Goal: Task Accomplishment & Management: Manage account settings

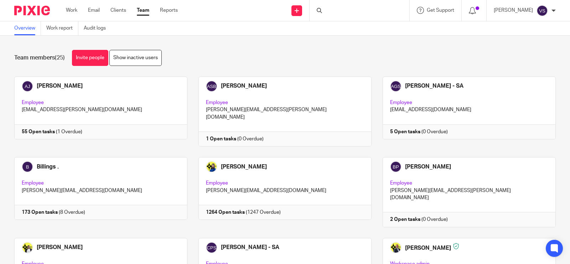
scroll to position [490, 0]
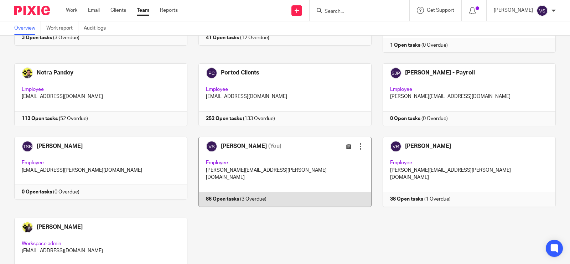
click at [308, 137] on link at bounding box center [280, 172] width 184 height 70
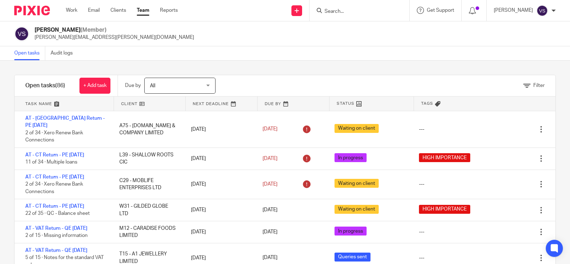
click at [372, 11] on input "Search" at bounding box center [356, 12] width 64 height 6
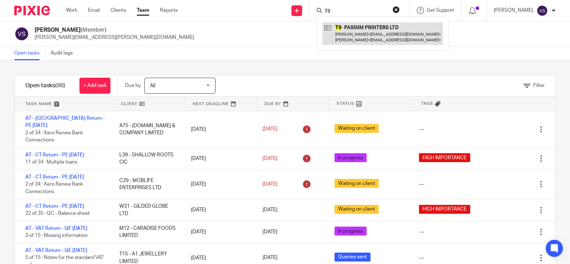
type input "T9"
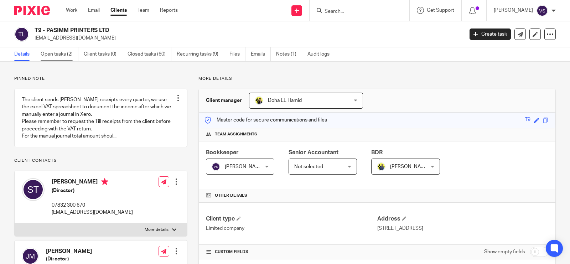
click at [62, 59] on link "Open tasks (2)" at bounding box center [60, 54] width 38 height 14
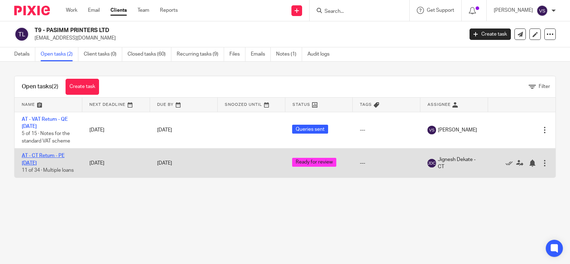
click at [50, 156] on link "AT - CT Return - PE [DATE]" at bounding box center [43, 159] width 43 height 12
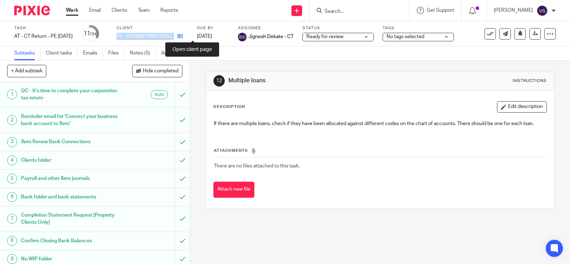
drag, startPoint x: 128, startPoint y: 37, endPoint x: 190, endPoint y: 34, distance: 62.1
click at [190, 34] on div "Task AT - CT Return - PE 28-02-2025 Save AT - CT Return - PE 28-02-2025 11 /34 …" at bounding box center [240, 33] width 452 height 17
copy div "T9 - PASIMM PRINTERS LTD"
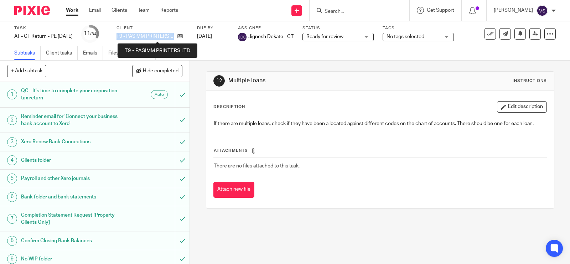
click at [143, 33] on p "T9 - PASIMM PRINTERS LTD" at bounding box center [145, 36] width 57 height 7
drag, startPoint x: 129, startPoint y: 36, endPoint x: 189, endPoint y: 33, distance: 59.6
click at [188, 33] on div "T9 - PASIMM PRINTERS LTD" at bounding box center [153, 36] width 72 height 7
copy div "T9 - PASIMM PRINTERS LTD"
click at [349, 12] on input "Search" at bounding box center [356, 12] width 64 height 6
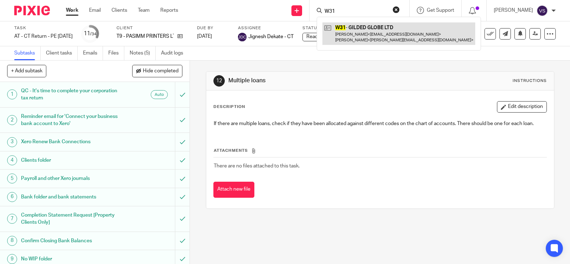
type input "W31"
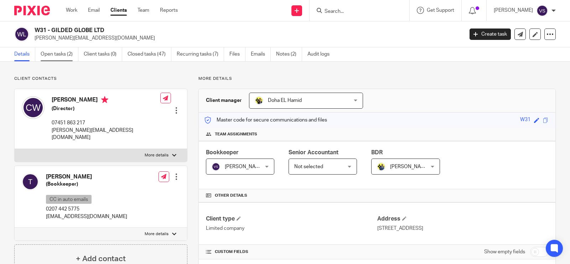
click at [54, 56] on link "Open tasks (2)" at bounding box center [60, 54] width 38 height 14
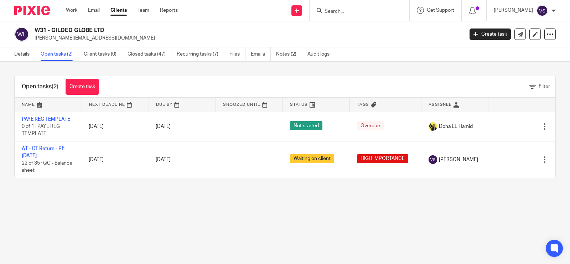
click at [36, 27] on h2 "W31 - GILDED GLOBE LTD" at bounding box center [205, 30] width 340 height 7
copy h2 "W31 - GILDED GLOBE LTD"
drag, startPoint x: 195, startPoint y: 72, endPoint x: 145, endPoint y: 97, distance: 55.5
click at [195, 72] on div "Open tasks (2) Create task Filter Name Next Deadline Due By Snoozed Until Statu…" at bounding box center [285, 127] width 570 height 131
click at [347, 5] on div at bounding box center [360, 10] width 100 height 21
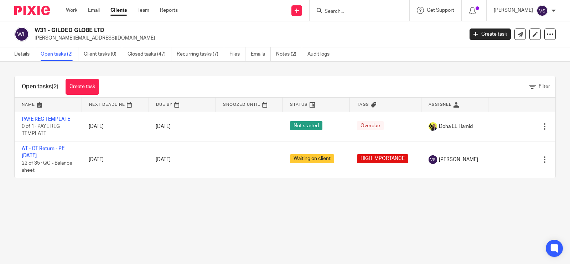
click at [354, 10] on input "Search" at bounding box center [356, 12] width 64 height 6
click at [348, 9] on input "Search" at bounding box center [356, 12] width 64 height 6
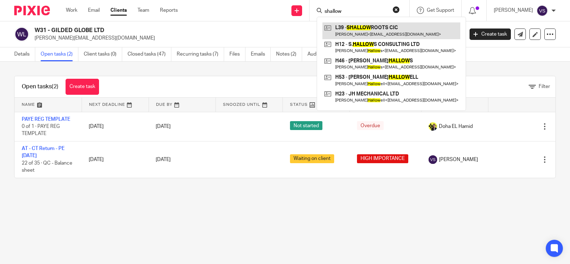
type input "shallow"
click at [385, 25] on link at bounding box center [392, 30] width 138 height 16
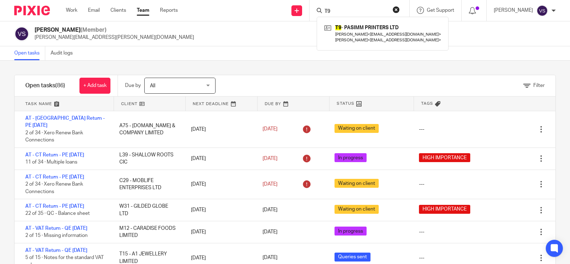
click at [332, 11] on input "T9" at bounding box center [356, 12] width 64 height 6
drag, startPoint x: 338, startPoint y: 11, endPoint x: 304, endPoint y: 16, distance: 34.3
click at [304, 16] on div "Send new email Create task Add client Request signature T9 T9 - PASIMM PRINTERS…" at bounding box center [380, 10] width 382 height 21
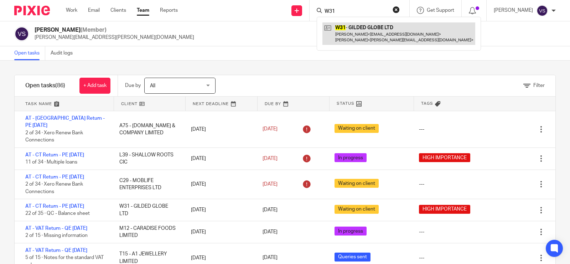
type input "W31"
click at [362, 37] on link at bounding box center [399, 33] width 153 height 22
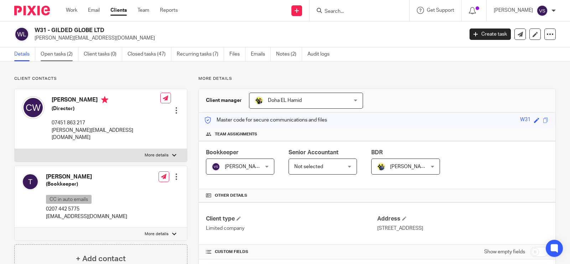
click at [65, 52] on link "Open tasks (2)" at bounding box center [60, 54] width 38 height 14
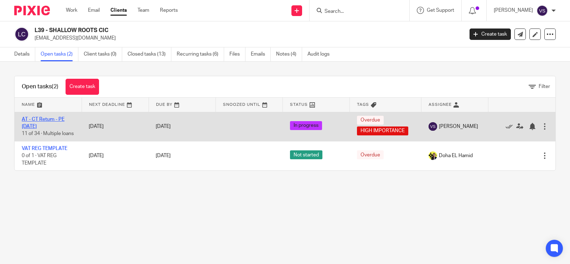
click at [53, 120] on link "AT - CT Return - PE [DATE]" at bounding box center [43, 123] width 43 height 12
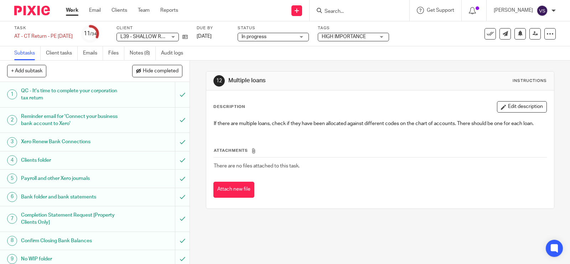
click at [365, 10] on input "Search" at bounding box center [356, 12] width 64 height 6
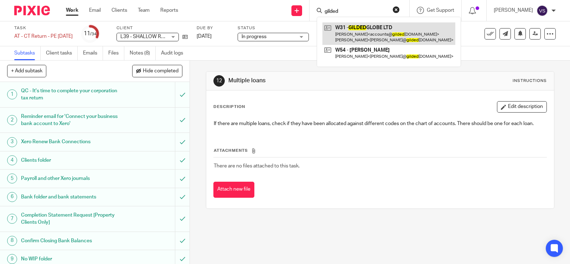
type input "gilded"
click at [377, 28] on link at bounding box center [389, 33] width 133 height 22
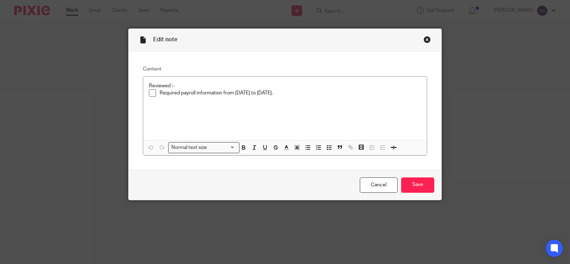
click at [425, 40] on div "Close this dialog window" at bounding box center [427, 39] width 7 height 7
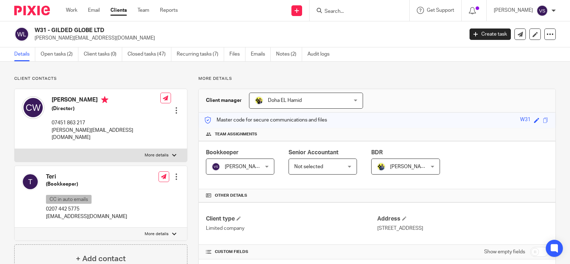
click at [375, 9] on input "Search" at bounding box center [356, 12] width 64 height 6
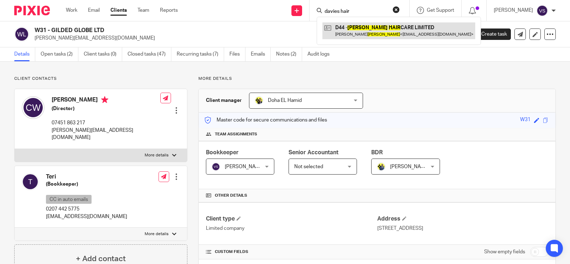
type input "davies hair"
click at [393, 24] on link at bounding box center [399, 30] width 153 height 16
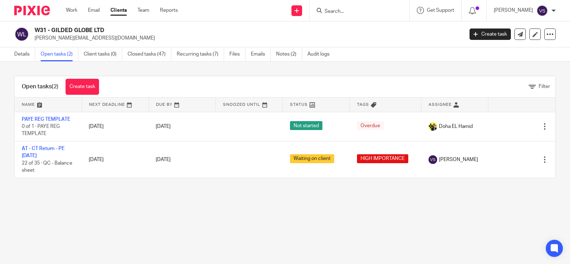
click at [352, 10] on input "Search" at bounding box center [356, 12] width 64 height 6
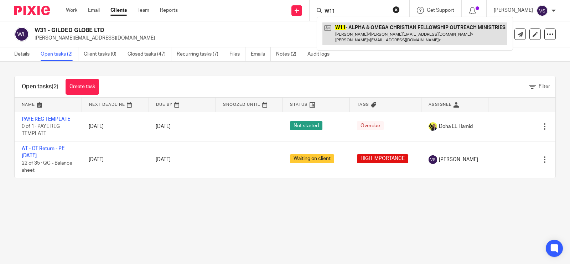
type input "W11"
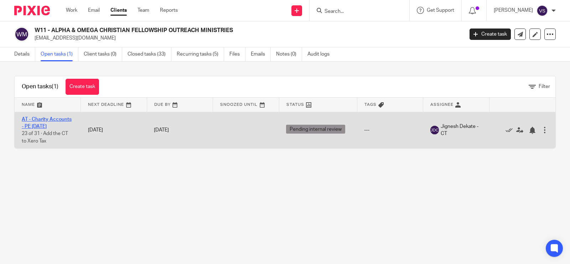
click at [54, 121] on link "AT - Charity Accounts - PE 31-12-2024" at bounding box center [47, 123] width 50 height 12
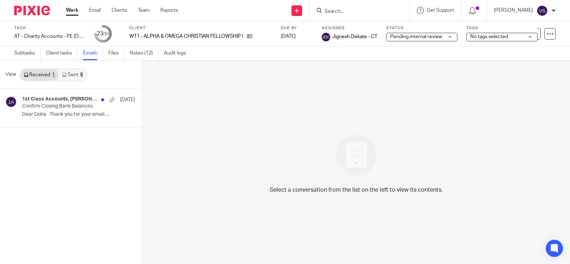
click at [81, 72] on div "6" at bounding box center [81, 74] width 3 height 5
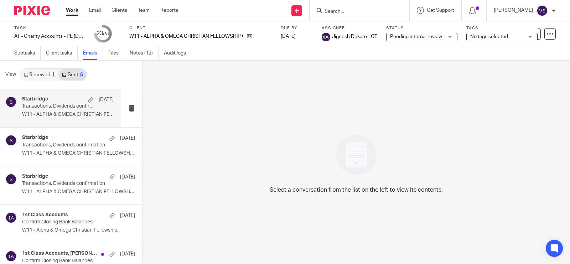
click at [80, 113] on p "W11 - ALPHA & OMEGA CHRISTIAN FELLOWSHIP..." at bounding box center [68, 115] width 92 height 6
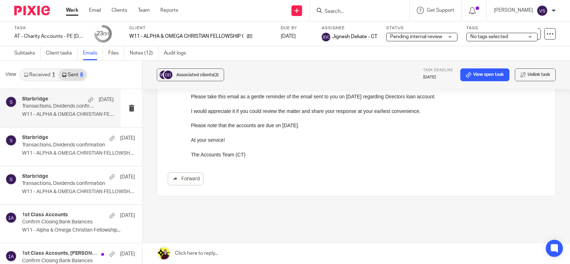
scroll to position [141, 0]
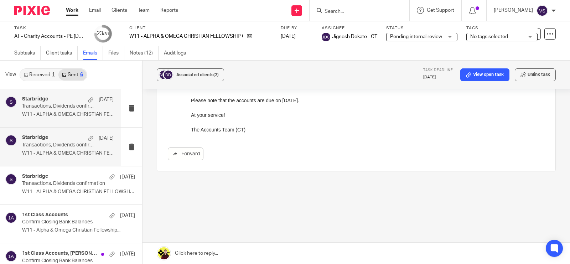
click at [73, 153] on p "W11 - ALPHA & OMEGA CHRISTIAN FELLOWSHIP..." at bounding box center [68, 153] width 92 height 6
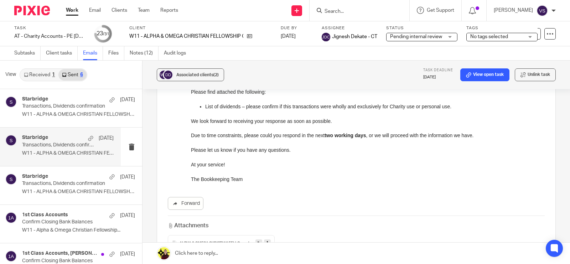
scroll to position [223, 0]
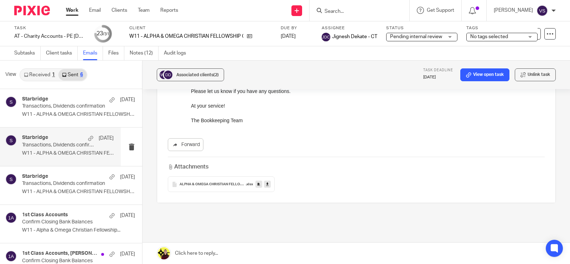
click at [268, 183] on link at bounding box center [267, 184] width 7 height 7
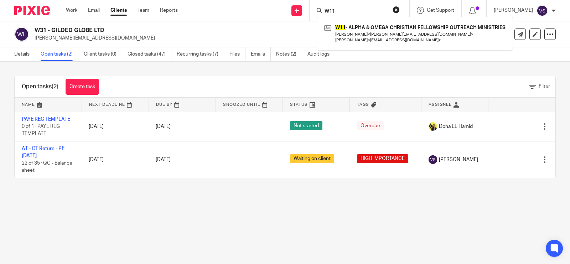
click at [176, 204] on main "W31 - GILDED GLOBE LTD [PERSON_NAME][EMAIL_ADDRESS][DOMAIN_NAME] Create task Up…" at bounding box center [285, 132] width 570 height 264
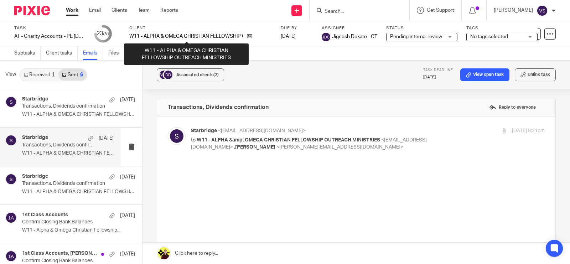
click at [134, 36] on p "W11 - ALPHA & OMEGA CHRISTIAN FELLOWSHIP OUTREACH MINISTRIES" at bounding box center [186, 36] width 114 height 7
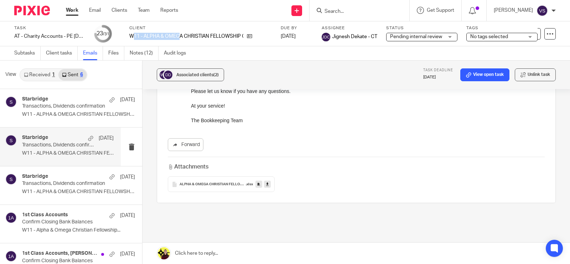
drag, startPoint x: 132, startPoint y: 36, endPoint x: 180, endPoint y: 36, distance: 48.5
click at [180, 36] on p "W11 - ALPHA & OMEGA CHRISTIAN FELLOWSHIP OUTREACH MINISTRIES" at bounding box center [186, 36] width 114 height 7
click at [179, 36] on p "W11 - ALPHA & OMEGA CHRISTIAN FELLOWSHIP OUTREACH MINISTRIES" at bounding box center [186, 36] width 114 height 7
drag, startPoint x: 128, startPoint y: 34, endPoint x: 349, endPoint y: 6, distance: 223.5
click at [246, 38] on div "Task AT - Charity Accounts - PE 31-12-2024 Save AT - Charity Accounts - PE 31-1…" at bounding box center [240, 33] width 452 height 17
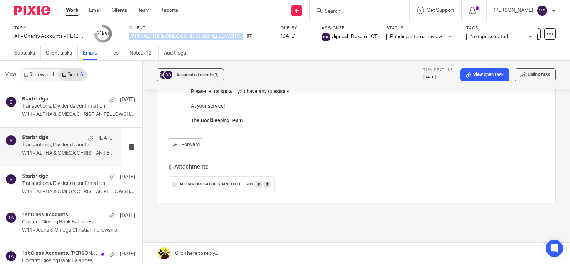
copy div "W11 - ALPHA & OMEGA CHRISTIAN FELLOWSHIP OUTREACH MINISTRIES"
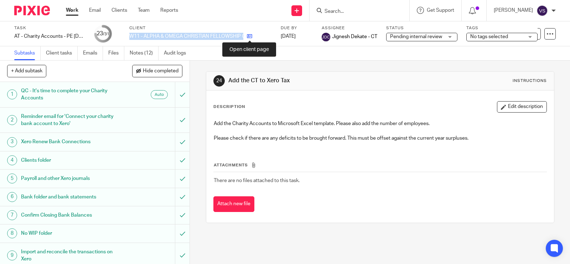
drag, startPoint x: 131, startPoint y: 35, endPoint x: 247, endPoint y: 35, distance: 116.2
click at [247, 35] on div "W11 - ALPHA & OMEGA CHRISTIAN FELLOWSHIP OUTREACH MINISTRIES" at bounding box center [200, 36] width 143 height 7
copy div "W11 - ALPHA & OMEGA CHRISTIAN FELLOWSHIP OUTREACH MINISTRIES"
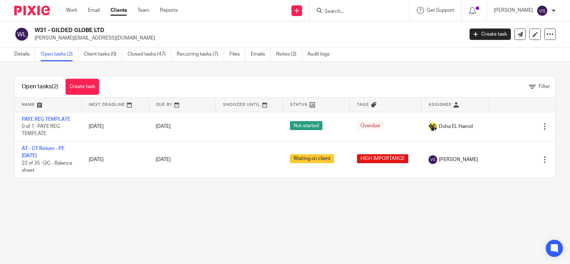
click at [202, 78] on div "Open tasks (2) Create task Filter" at bounding box center [285, 86] width 541 height 21
click at [359, 12] on input "Search" at bounding box center [356, 12] width 64 height 6
paste input "MOBLIFE ENTERPRISES LTD"
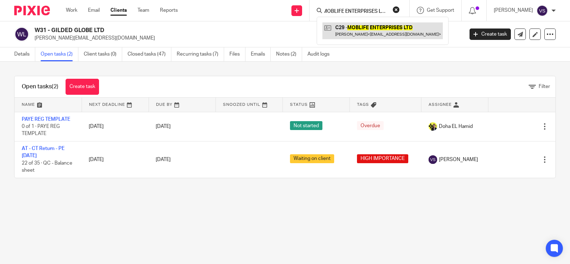
type input "MOBLIFE ENTERPRISES LTD"
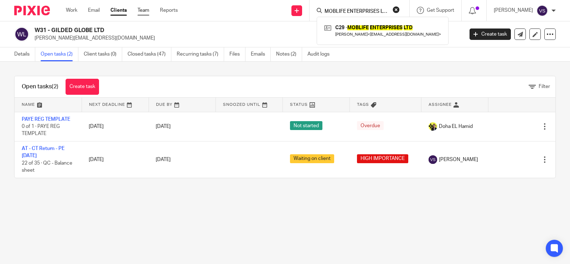
click at [143, 9] on link "Team" at bounding box center [144, 10] width 12 height 7
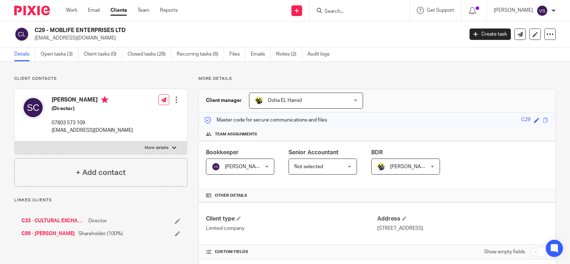
click at [61, 49] on link "Open tasks (3)" at bounding box center [60, 54] width 38 height 14
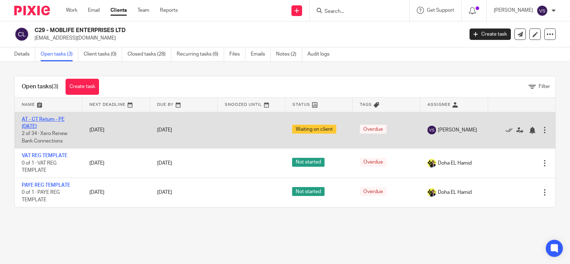
click at [49, 118] on link "AT - CT Return - PE [DATE]" at bounding box center [43, 123] width 43 height 12
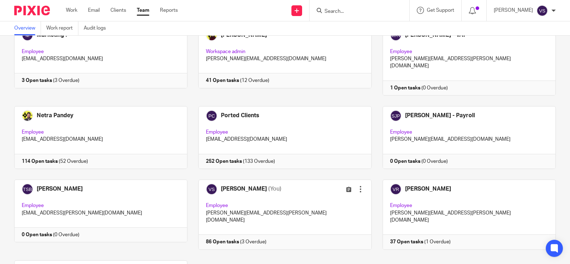
scroll to position [490, 0]
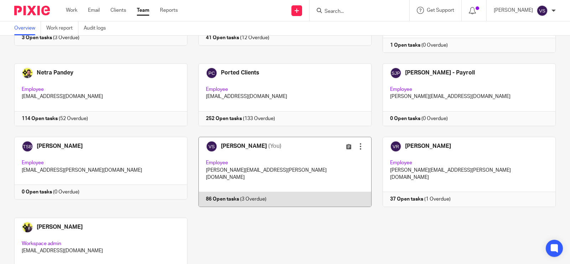
click at [319, 137] on link at bounding box center [280, 172] width 184 height 70
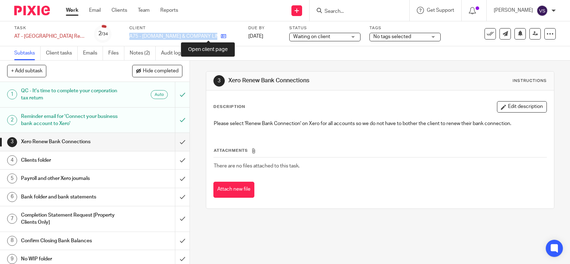
drag, startPoint x: 128, startPoint y: 36, endPoint x: 206, endPoint y: 35, distance: 78.1
click at [206, 35] on div "Task AT - [GEOGRAPHIC_DATA] Return - PE [DATE] Save AT - [GEOGRAPHIC_DATA] Retu…" at bounding box center [240, 33] width 452 height 17
copy div "A75 - [DOMAIN_NAME] & COMPANY LIMITED"
drag, startPoint x: 161, startPoint y: 37, endPoint x: 156, endPoint y: 37, distance: 5.3
click at [161, 37] on p "A75 - [DOMAIN_NAME] & COMPANY LIMITED" at bounding box center [173, 36] width 88 height 7
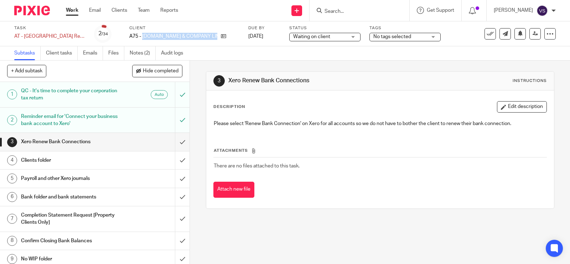
drag, startPoint x: 143, startPoint y: 36, endPoint x: 301, endPoint y: 29, distance: 158.5
click at [215, 36] on div "A75 - [DOMAIN_NAME] & COMPANY LIMITED" at bounding box center [184, 36] width 110 height 7
copy div "SOV.REN & COMPANY LIMITED"
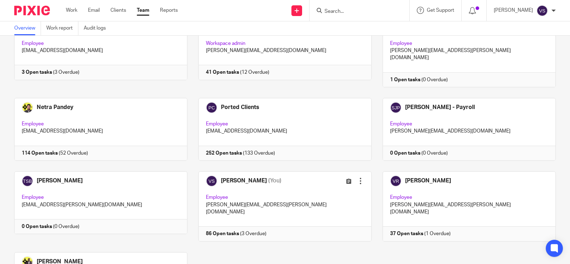
scroll to position [490, 0]
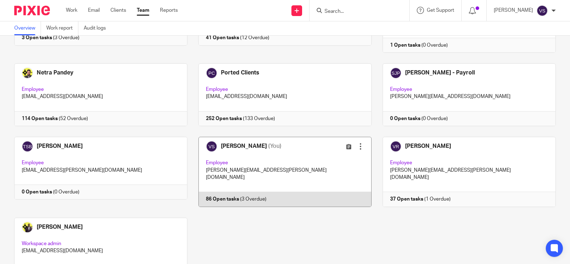
click at [322, 137] on link at bounding box center [280, 172] width 184 height 70
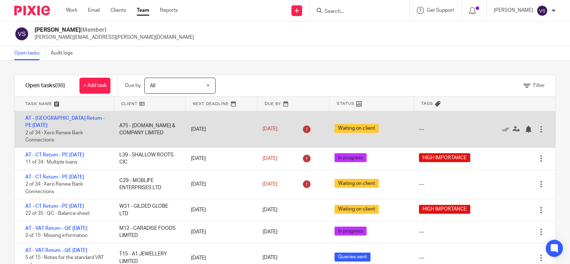
drag, startPoint x: 128, startPoint y: 120, endPoint x: 162, endPoint y: 127, distance: 34.5
click at [162, 127] on div "A75 - SOV.REN & COMPANY LIMITED" at bounding box center [148, 130] width 72 height 22
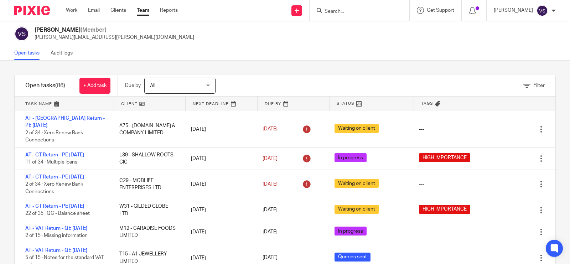
click at [343, 14] on input "Search" at bounding box center [356, 12] width 64 height 6
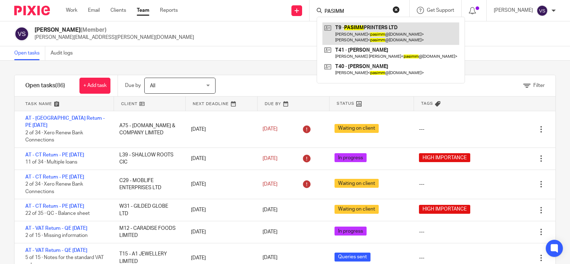
type input "PASIMM"
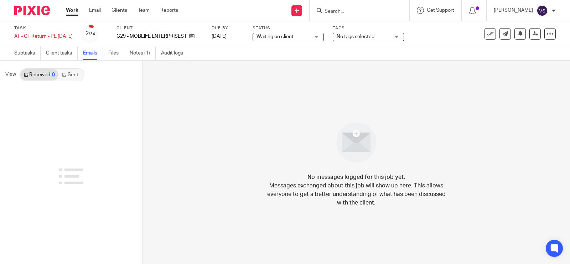
click at [71, 76] on link "Sent" at bounding box center [70, 74] width 25 height 11
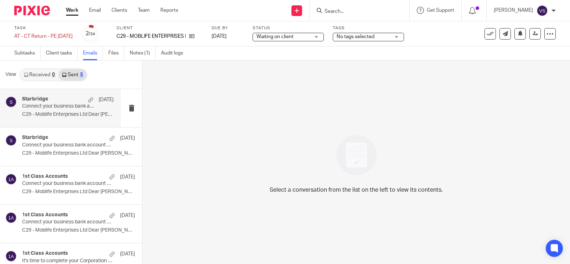
click at [72, 109] on p "Connect your business bank account to Xero" at bounding box center [58, 106] width 73 height 6
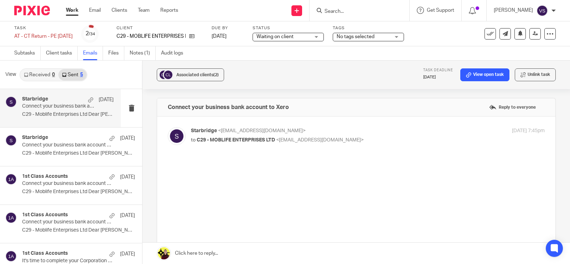
click at [52, 112] on p "C29 - Moblife Enterprises Ltd Dear [PERSON_NAME], ..." at bounding box center [68, 115] width 92 height 6
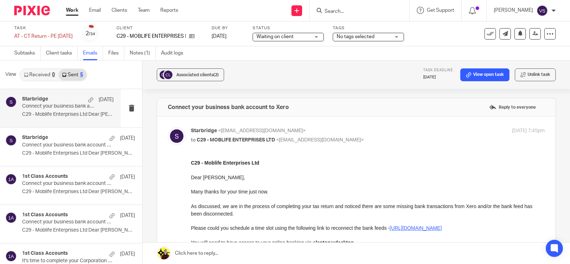
click at [48, 76] on link "Received 0" at bounding box center [39, 74] width 38 height 11
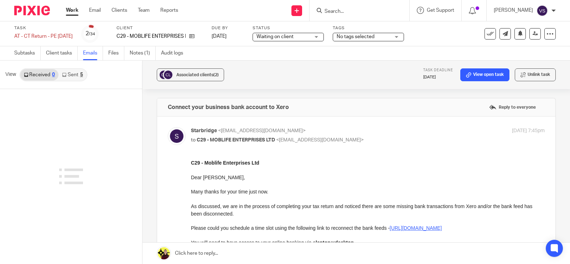
click at [72, 77] on link "Sent 5" at bounding box center [72, 74] width 28 height 11
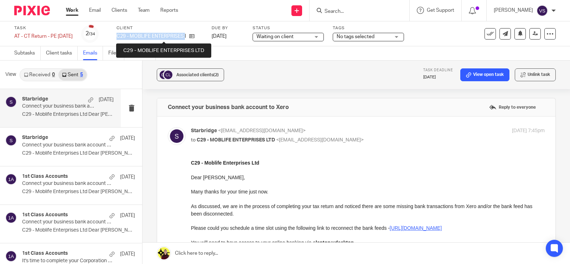
drag, startPoint x: 131, startPoint y: 34, endPoint x: 197, endPoint y: 33, distance: 66.7
click at [186, 33] on p "C29 - MOBLIFE ENTERPRISES LTD" at bounding box center [151, 36] width 69 height 7
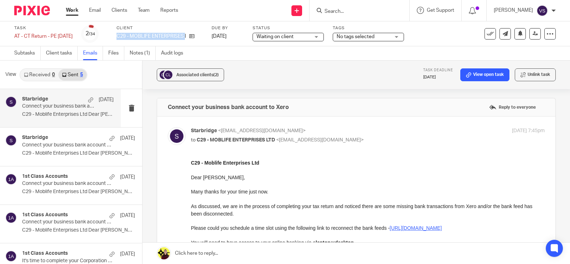
copy p "C29 - MOBLIFE ENTERPRISES"
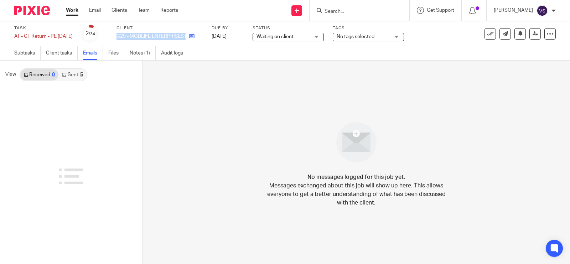
drag, startPoint x: 129, startPoint y: 37, endPoint x: 198, endPoint y: 40, distance: 69.2
click at [198, 40] on div "C29 - MOBLIFE ENTERPRISES LTD" at bounding box center [160, 36] width 86 height 7
copy div "C29 - MOBLIFE ENTERPRISES LTD"
click at [77, 72] on link "Sent 5" at bounding box center [72, 74] width 28 height 11
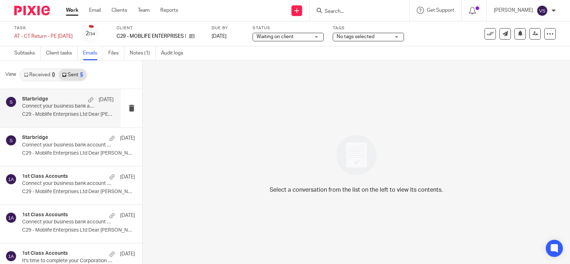
click at [72, 102] on div "Starbridge 14 Aug" at bounding box center [68, 99] width 92 height 7
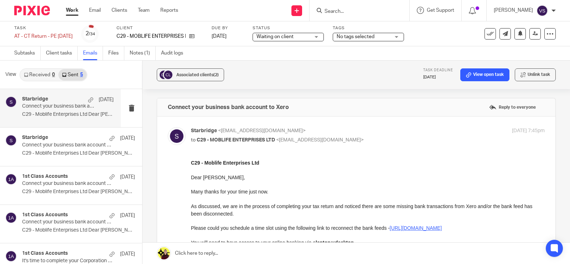
drag, startPoint x: 380, startPoint y: 323, endPoint x: 255, endPoint y: 165, distance: 201.5
click at [260, 160] on p "C29 - Moblife Enterprises Ltd" at bounding box center [368, 162] width 354 height 7
drag, startPoint x: 258, startPoint y: 162, endPoint x: 190, endPoint y: 162, distance: 68.1
click at [191, 162] on html "C29 - Moblife Enterprises Ltd Dear Stefan, Many thanks for your time just now. …" at bounding box center [368, 246] width 354 height 174
copy strong "C29 - Moblife Enterprises Ltd"
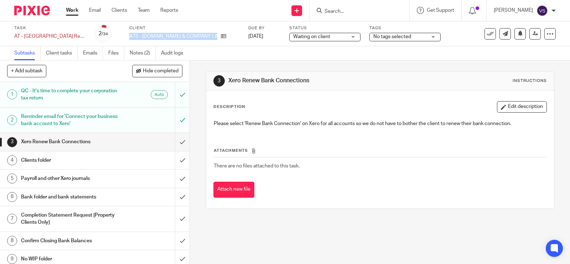
drag, startPoint x: 129, startPoint y: 36, endPoint x: 207, endPoint y: 41, distance: 77.9
click at [205, 35] on div "A75 - [DOMAIN_NAME] & COMPANY LIMITED" at bounding box center [184, 36] width 110 height 7
copy div "A75 - [DOMAIN_NAME] & COMPANY LIMITED"
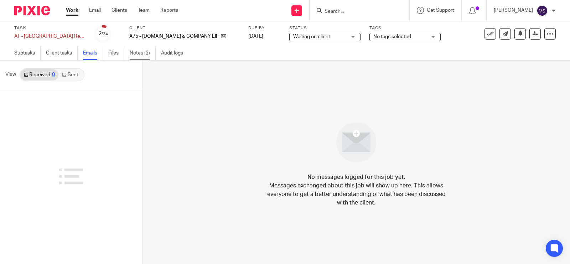
click at [141, 55] on link "Notes (2)" at bounding box center [143, 53] width 26 height 14
click at [74, 75] on link "Sent 5" at bounding box center [72, 74] width 28 height 11
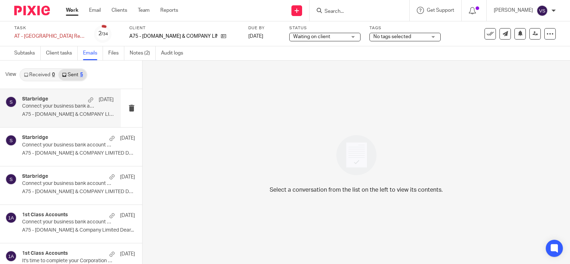
click at [85, 101] on div "[DATE]" at bounding box center [99, 99] width 29 height 7
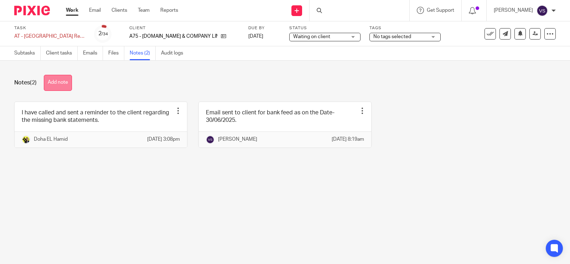
click at [65, 83] on button "Add note" at bounding box center [58, 83] width 28 height 16
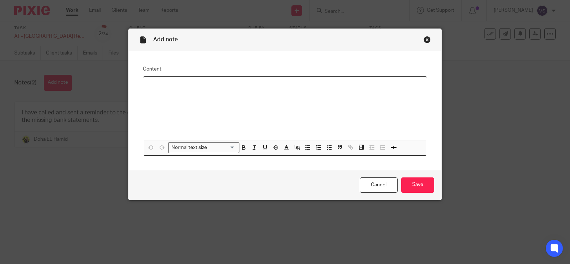
click at [158, 84] on p at bounding box center [285, 85] width 272 height 7
click at [417, 181] on input "Save" at bounding box center [417, 185] width 33 height 15
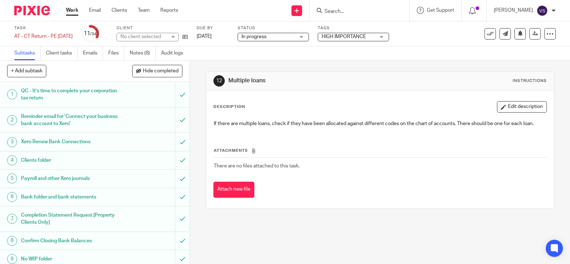
click at [361, 9] on input "Search" at bounding box center [356, 12] width 64 height 6
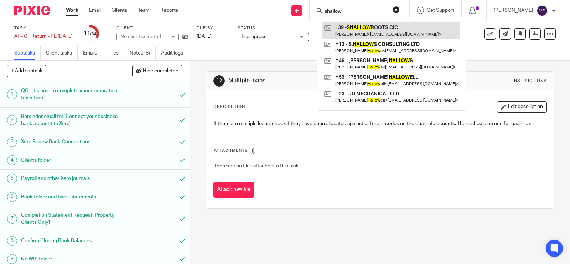
type input "shallow"
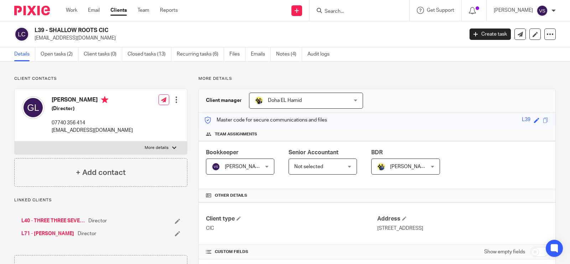
drag, startPoint x: 35, startPoint y: 30, endPoint x: 111, endPoint y: 32, distance: 76.0
click at [111, 32] on h2 "L39 - SHALLOW ROOTS CIC" at bounding box center [205, 30] width 340 height 7
copy h2 "L39 - SHALLOW ROOTS CIC"
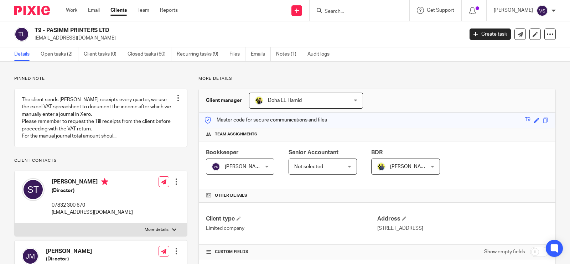
click at [346, 12] on input "Search" at bounding box center [356, 12] width 64 height 6
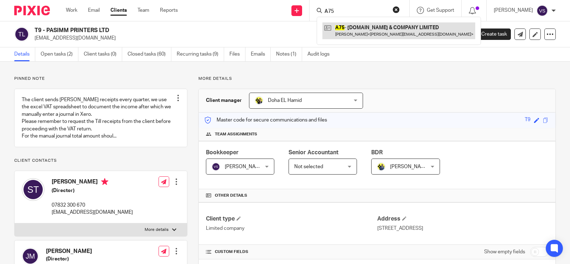
type input "A75"
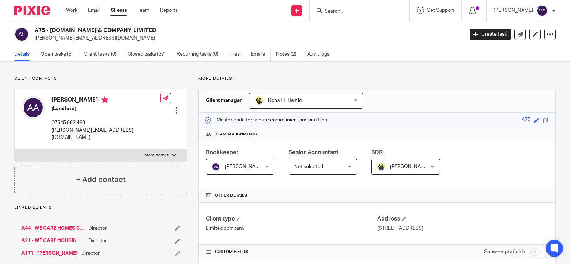
click at [61, 56] on link "Open tasks (3)" at bounding box center [60, 54] width 38 height 14
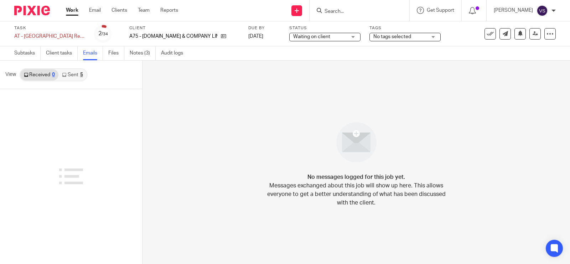
click at [76, 78] on link "Sent 5" at bounding box center [72, 74] width 28 height 11
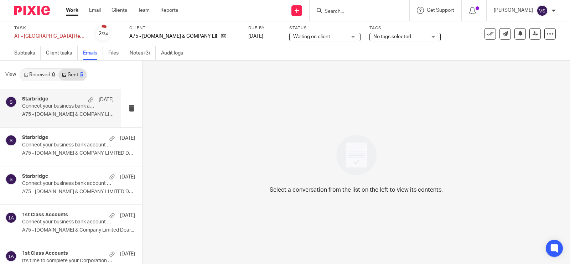
click at [85, 102] on div "15 Sep" at bounding box center [99, 99] width 29 height 7
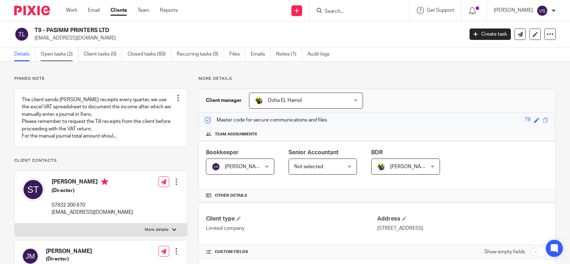
click at [59, 53] on link "Open tasks (2)" at bounding box center [60, 54] width 38 height 14
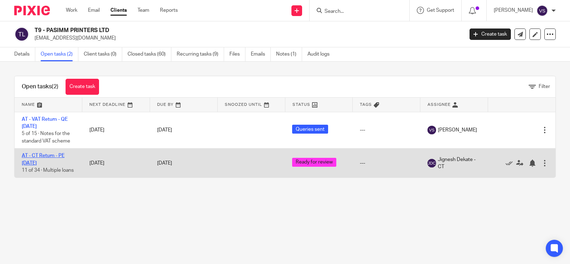
click at [49, 155] on link "AT - CT Return - PE [DATE]" at bounding box center [43, 159] width 43 height 12
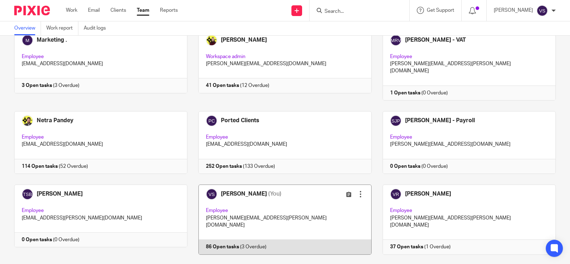
scroll to position [490, 0]
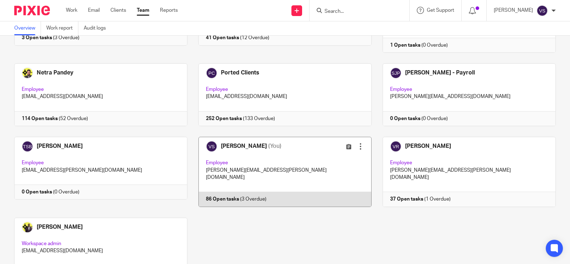
click at [311, 137] on link at bounding box center [280, 172] width 184 height 70
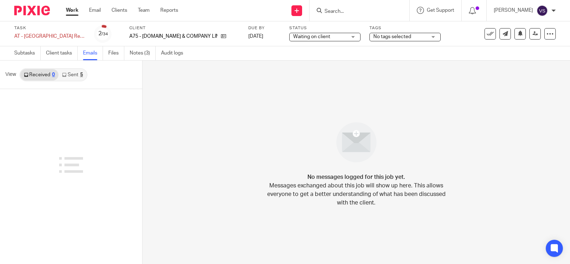
drag, startPoint x: 0, startPoint y: 0, endPoint x: 73, endPoint y: 77, distance: 106.2
click at [73, 77] on link "Sent 5" at bounding box center [72, 74] width 28 height 11
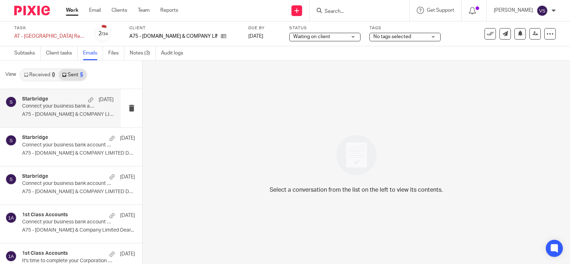
click at [76, 105] on p "Connect your business bank account to Xero" at bounding box center [58, 106] width 73 height 6
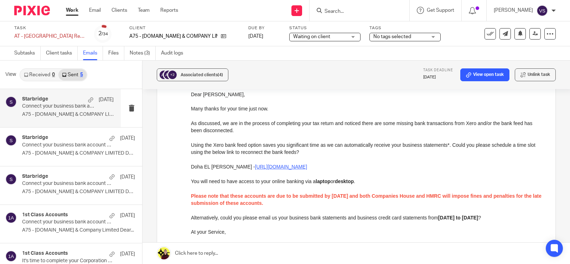
scroll to position [45, 0]
